Goal: Transaction & Acquisition: Purchase product/service

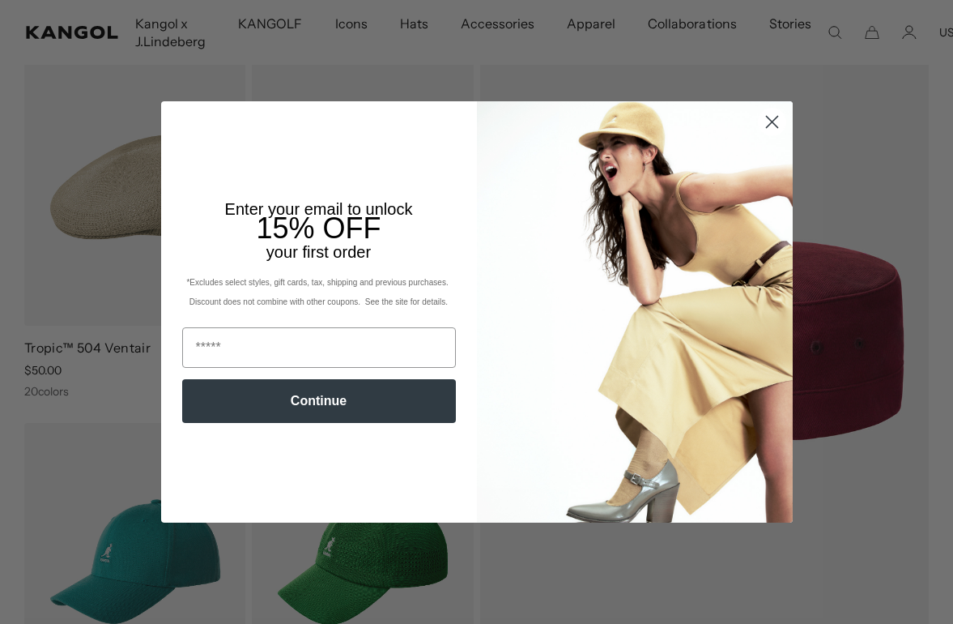
click at [777, 135] on circle "Close dialog" at bounding box center [771, 122] width 27 height 27
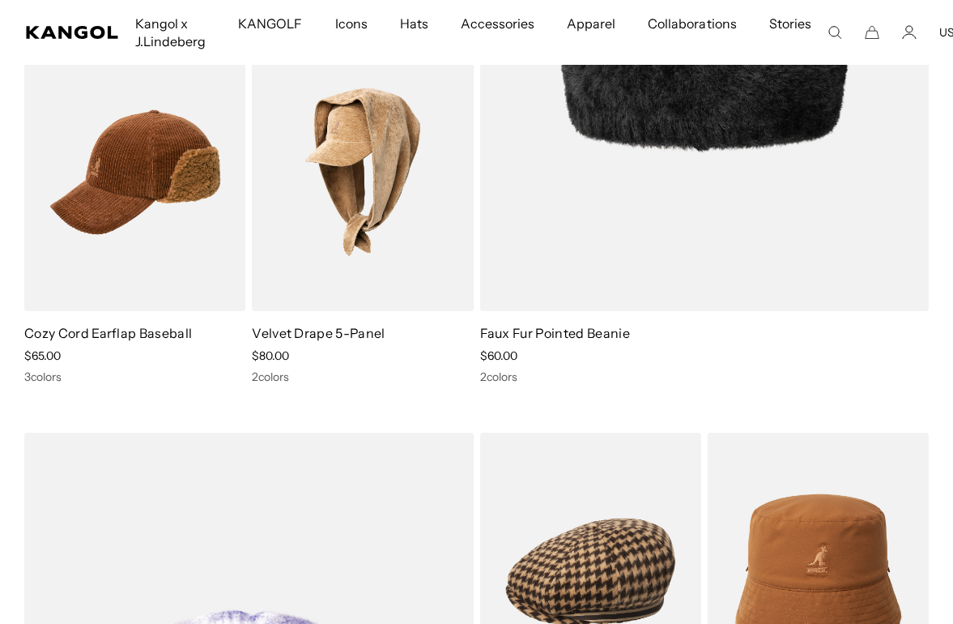
click at [0, 0] on img at bounding box center [0, 0] width 0 height 0
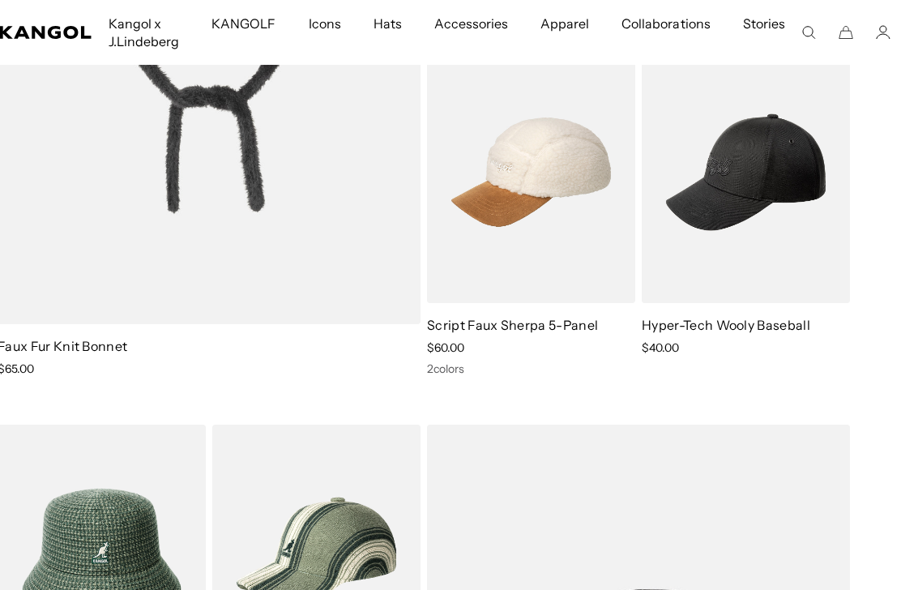
click at [0, 0] on img at bounding box center [0, 0] width 0 height 0
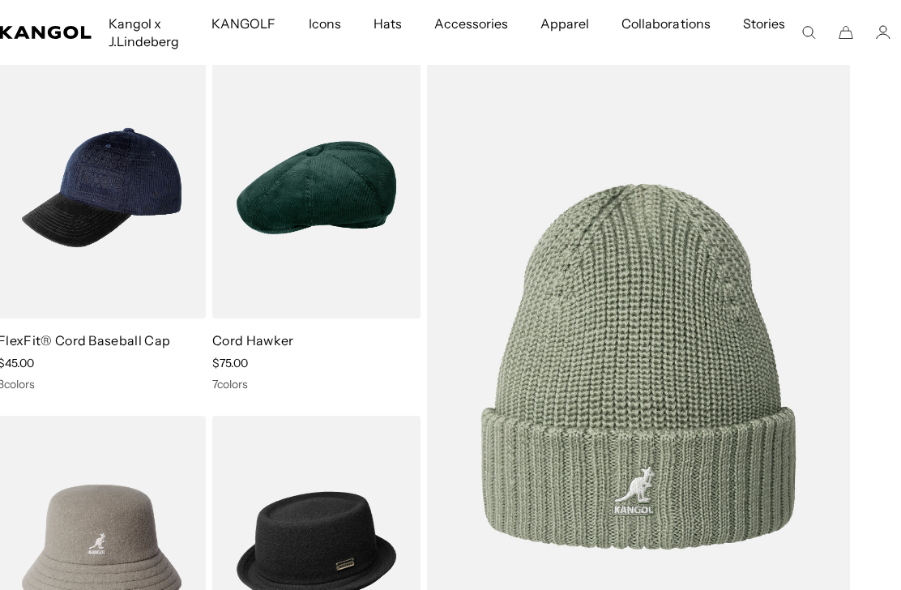
click at [0, 0] on img at bounding box center [0, 0] width 0 height 0
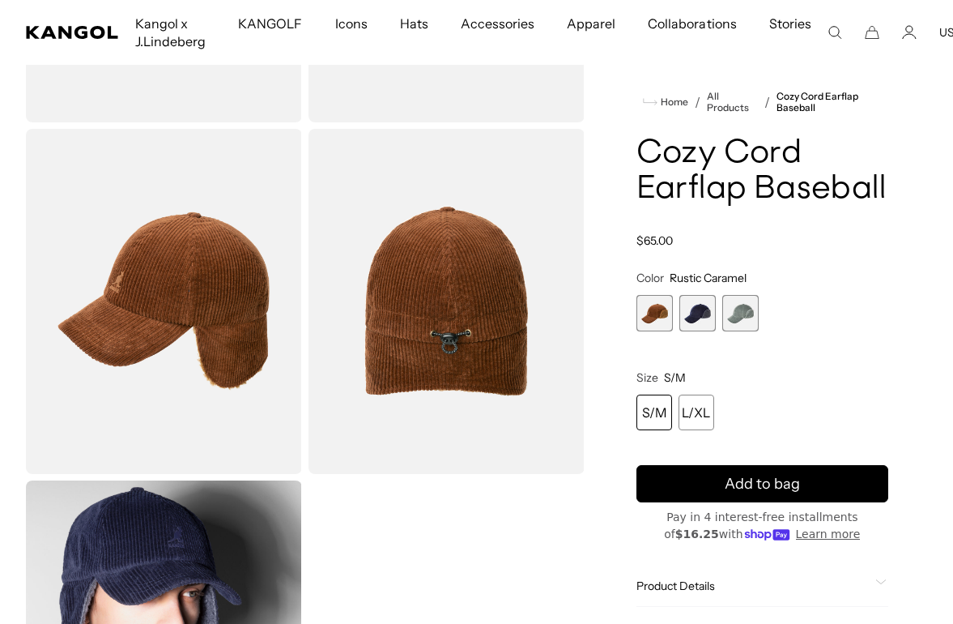
scroll to position [292, 0]
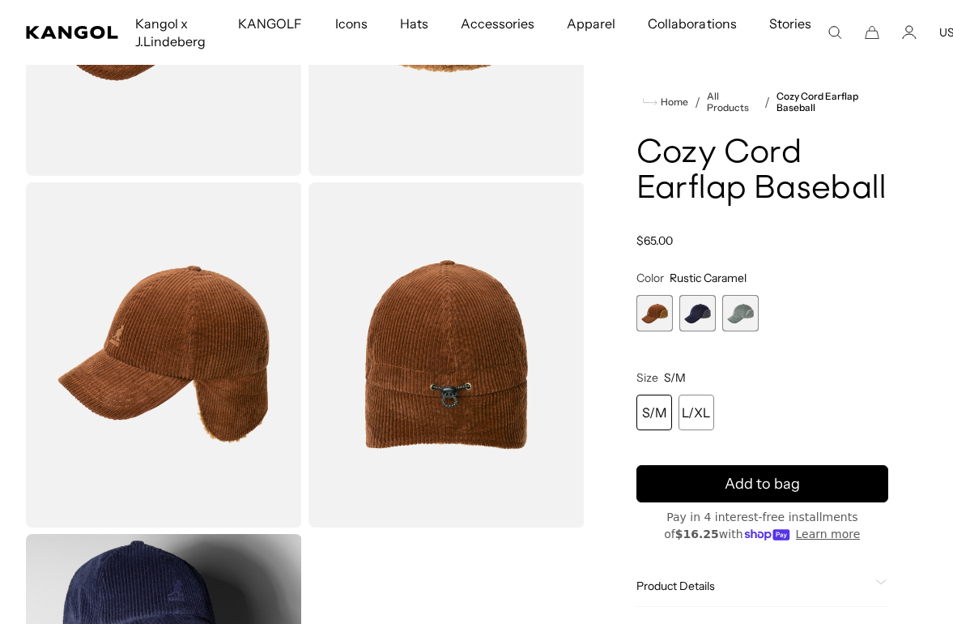
click at [743, 318] on span "3 of 3" at bounding box center [740, 313] width 36 height 36
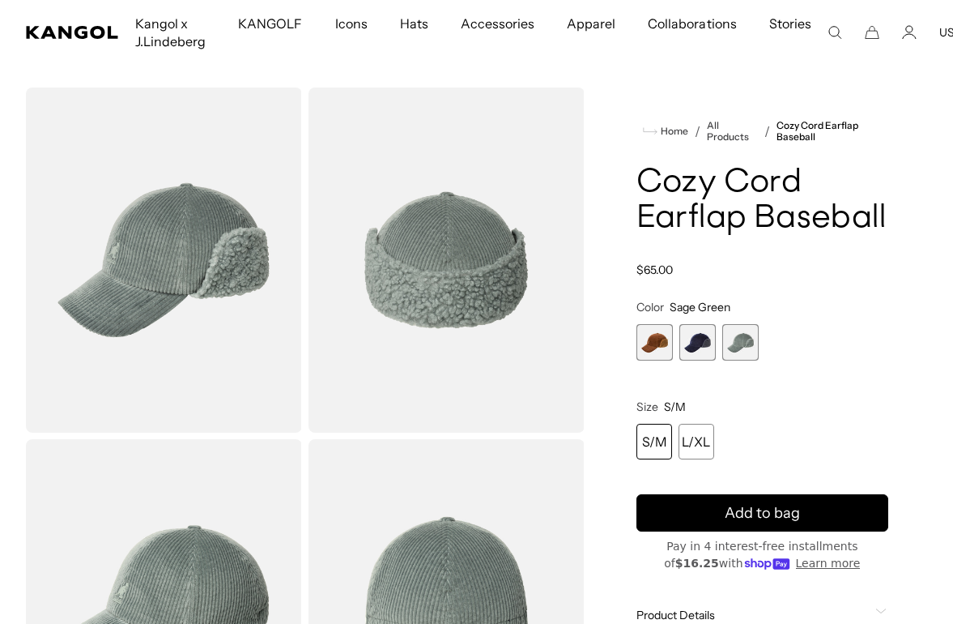
scroll to position [0, 334]
click at [702, 349] on span "2 of 3" at bounding box center [697, 342] width 36 height 36
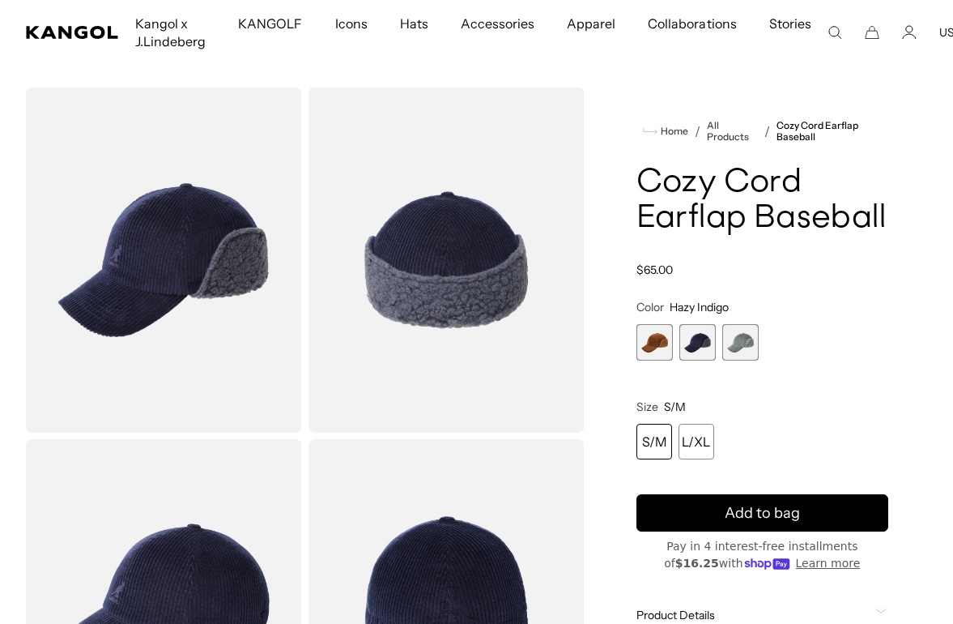
click at [655, 347] on span "1 of 3" at bounding box center [655, 342] width 36 height 36
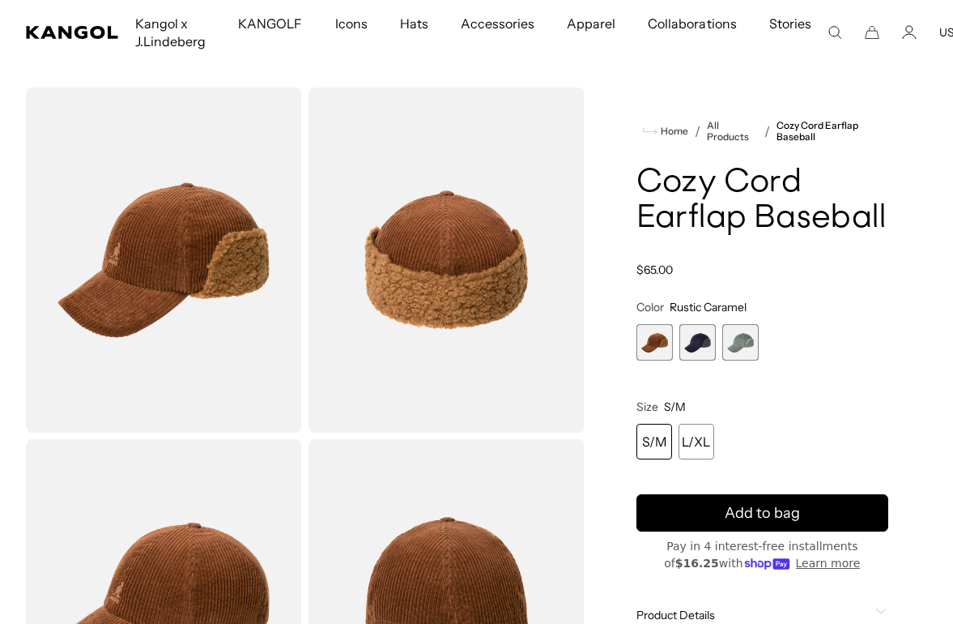
click at [703, 339] on span "2 of 3" at bounding box center [697, 342] width 36 height 36
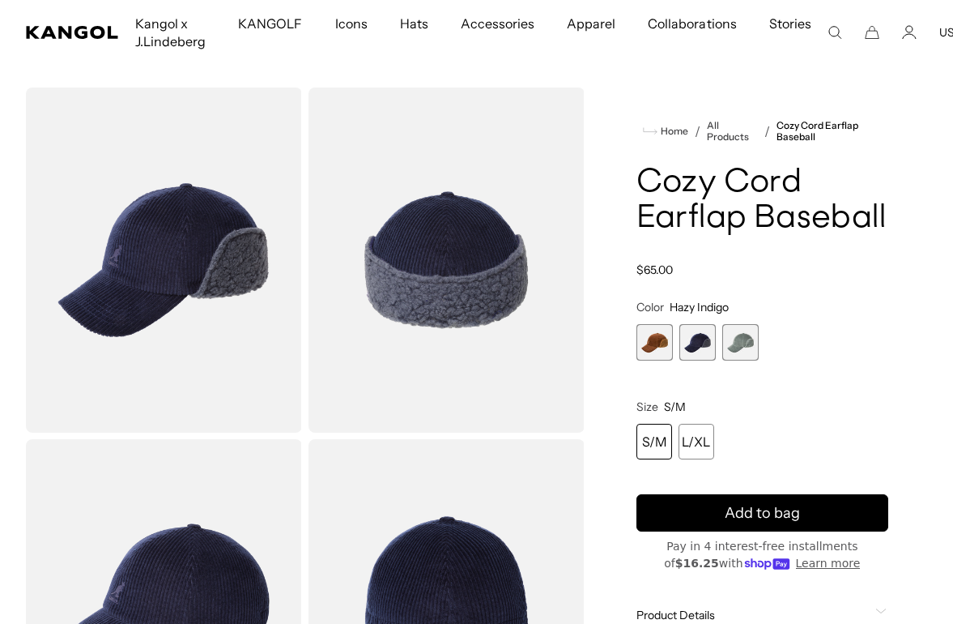
click at [743, 343] on span "3 of 3" at bounding box center [740, 342] width 36 height 36
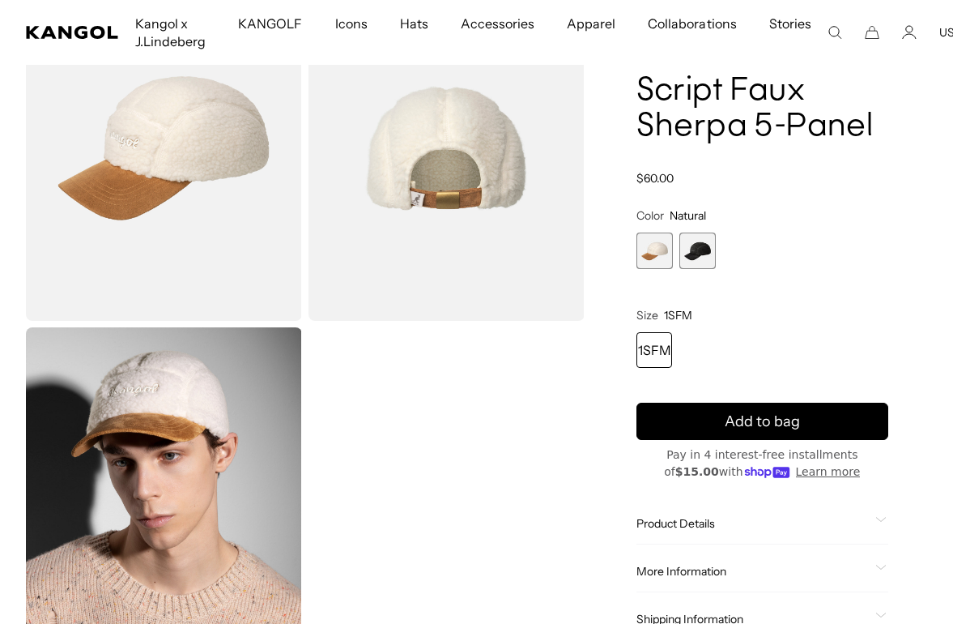
click at [698, 253] on span "2 of 2" at bounding box center [697, 250] width 36 height 36
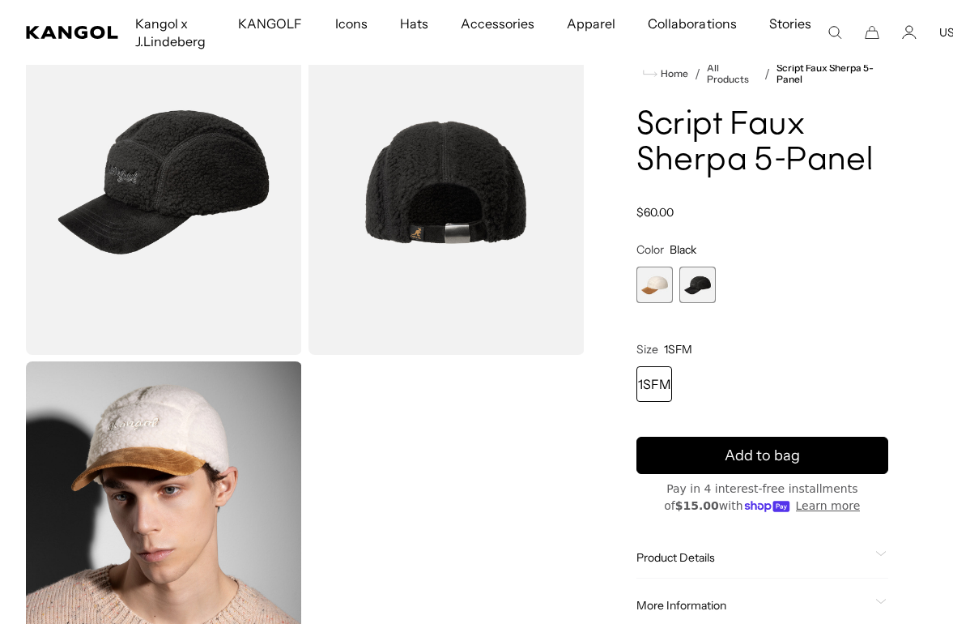
scroll to position [0, 334]
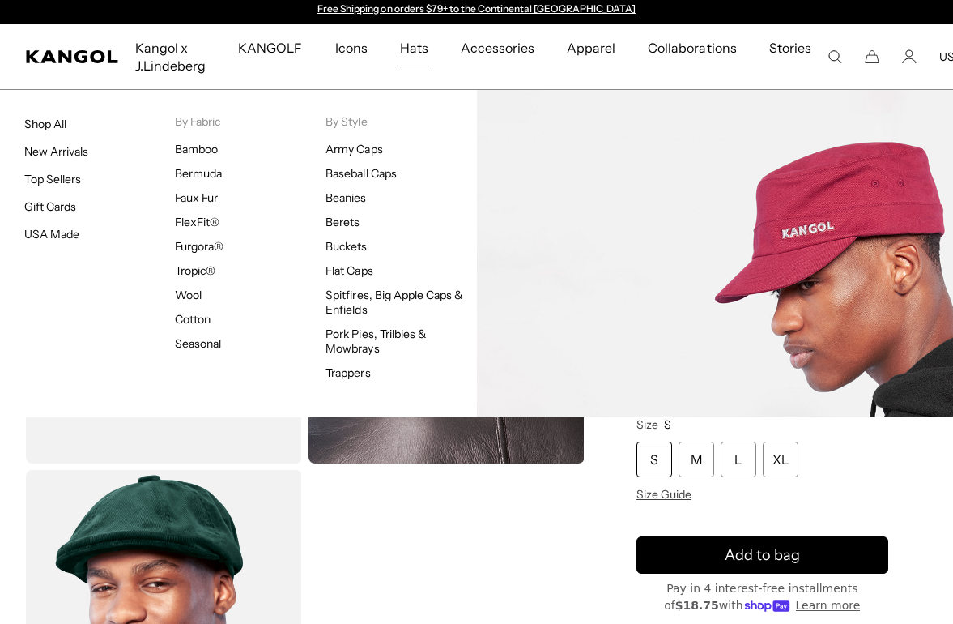
click at [372, 147] on link "Army Caps" at bounding box center [354, 149] width 57 height 15
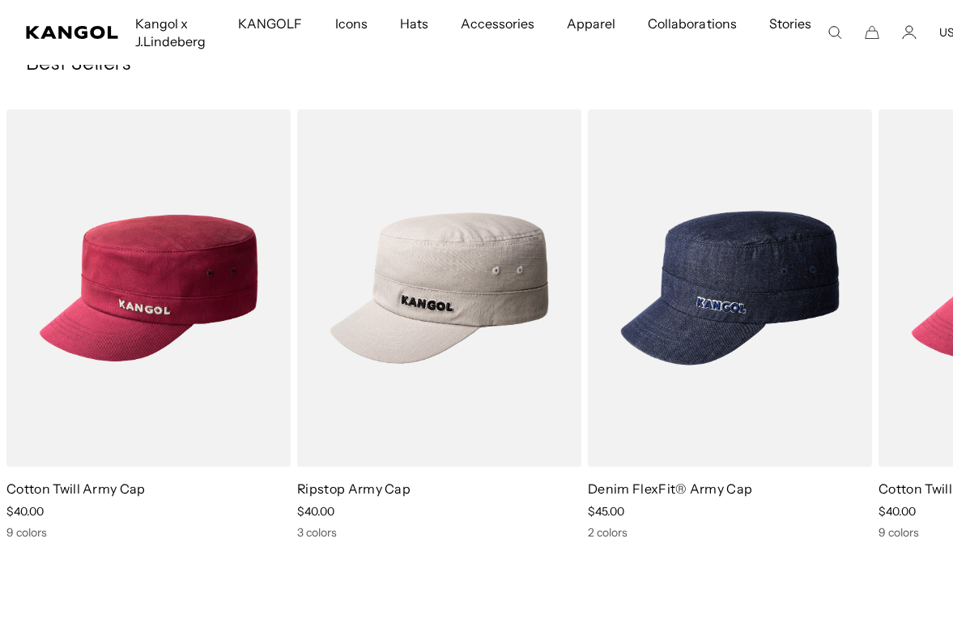
click at [0, 0] on img "3 of 3" at bounding box center [0, 0] width 0 height 0
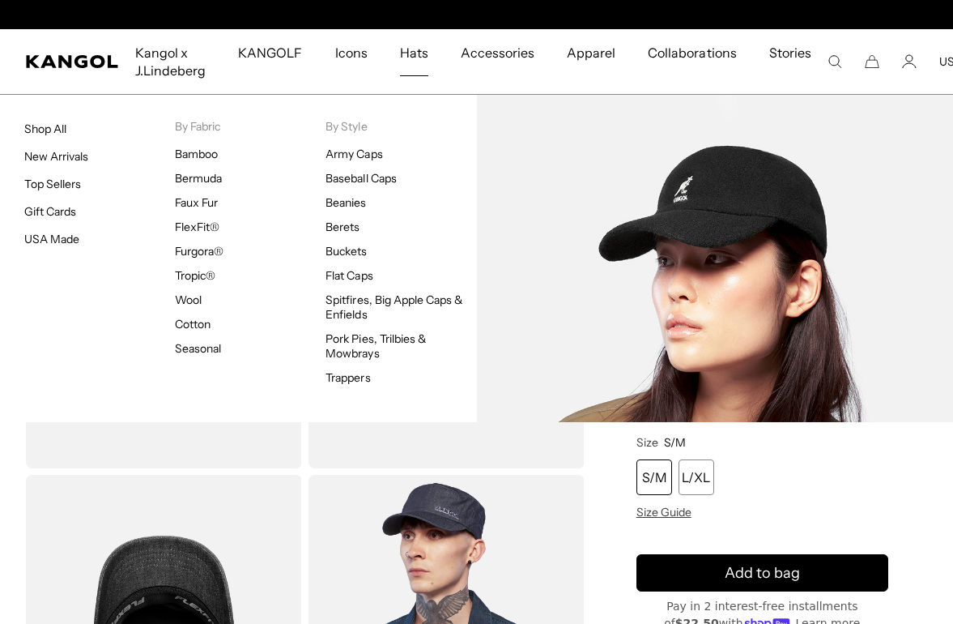
scroll to position [0, 334]
click at [396, 173] on link "Baseball Caps" at bounding box center [361, 178] width 70 height 15
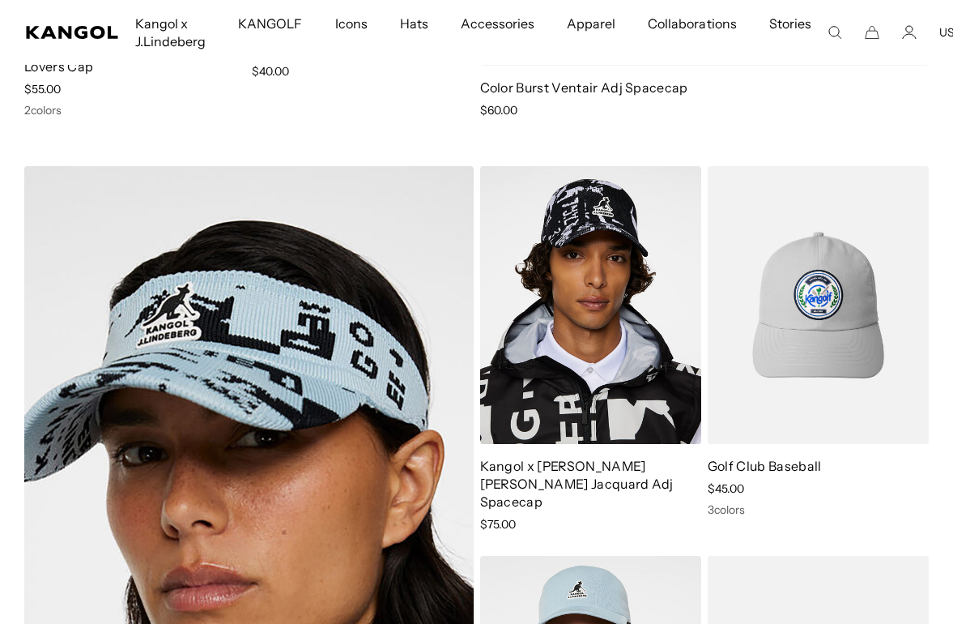
click at [0, 0] on img at bounding box center [0, 0] width 0 height 0
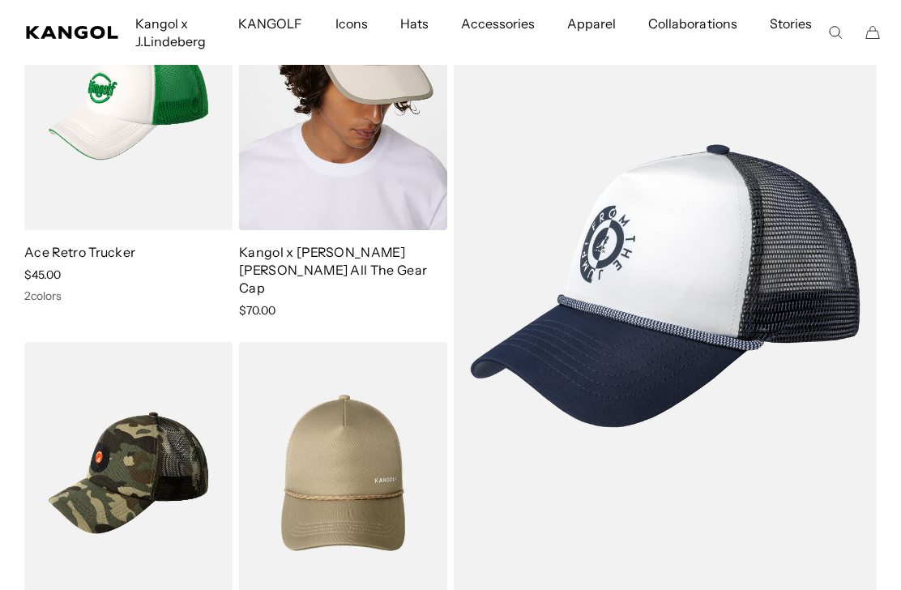
scroll to position [6152, 0]
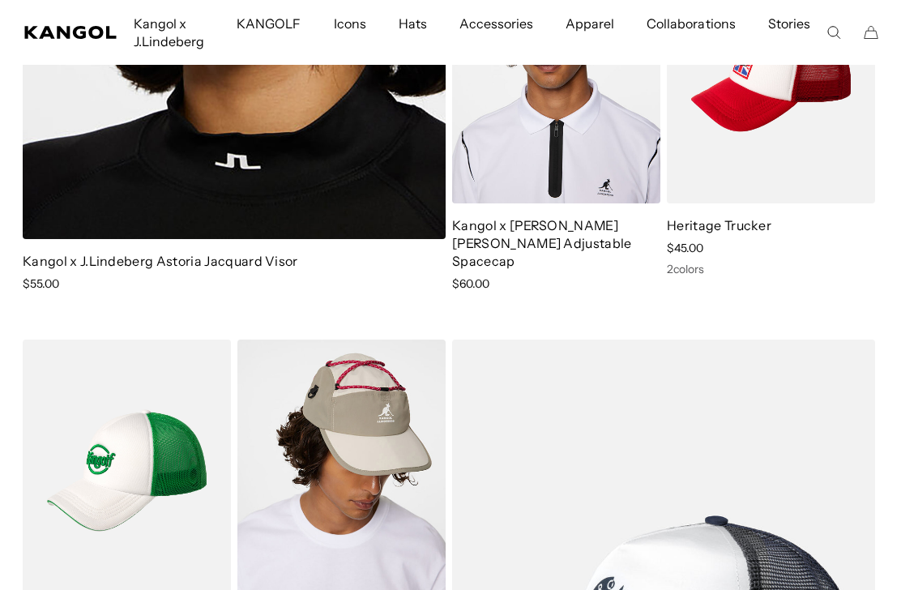
click at [0, 0] on img at bounding box center [0, 0] width 0 height 0
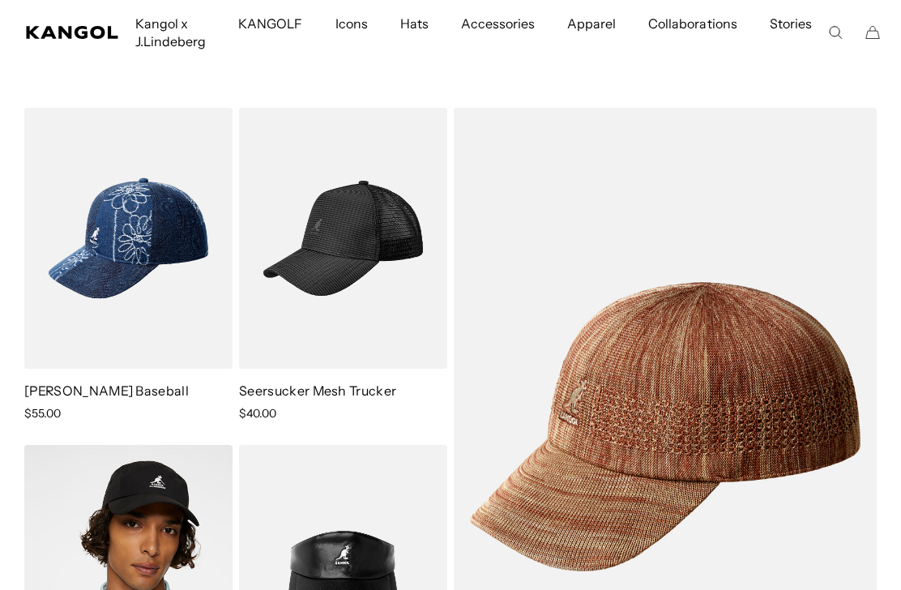
click at [0, 0] on img at bounding box center [0, 0] width 0 height 0
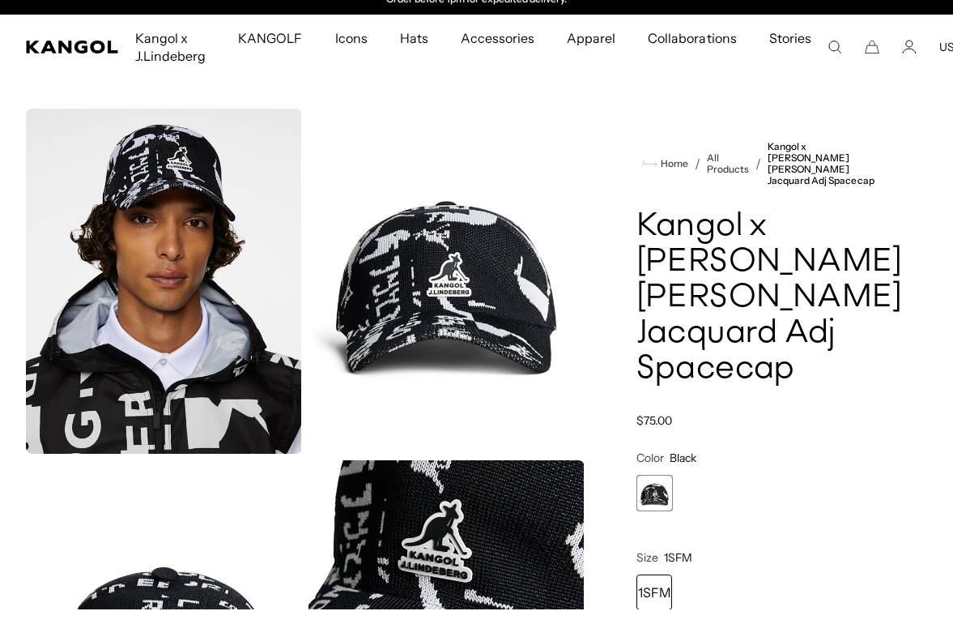
scroll to position [53, 0]
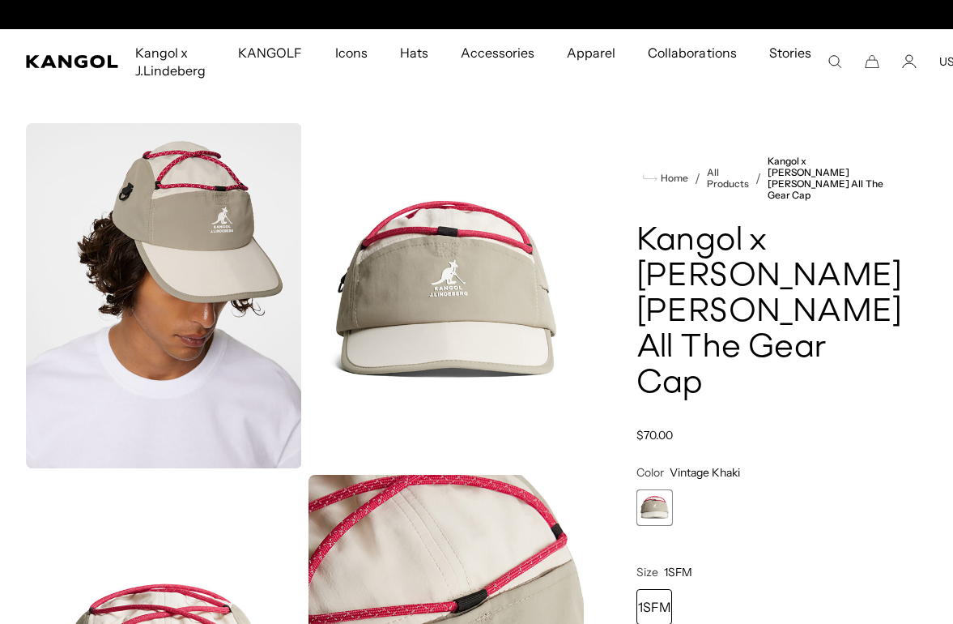
scroll to position [0, 334]
